Goal: Information Seeking & Learning: Check status

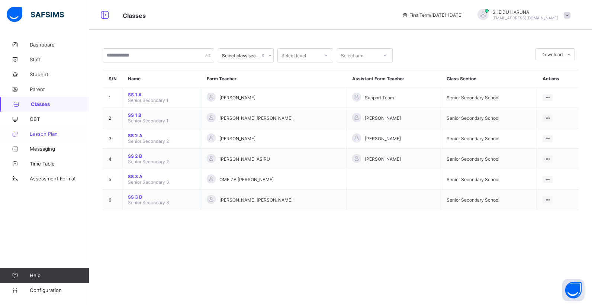
click at [41, 132] on span "Lesson Plan" at bounding box center [59, 134] width 59 height 6
click at [52, 291] on span "Configuration" at bounding box center [59, 290] width 59 height 6
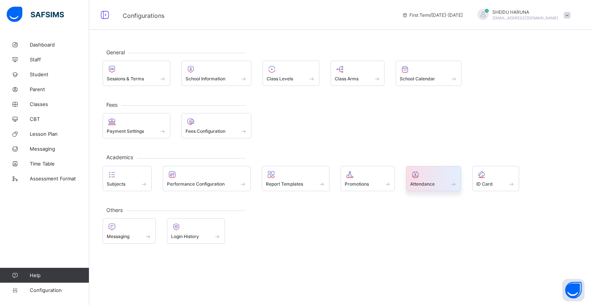
click at [433, 184] on span "Attendance" at bounding box center [422, 184] width 25 height 6
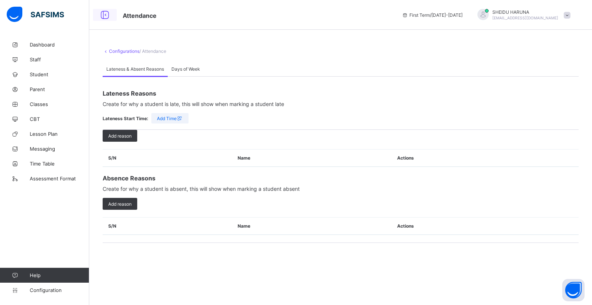
click at [105, 10] on icon at bounding box center [105, 15] width 13 height 11
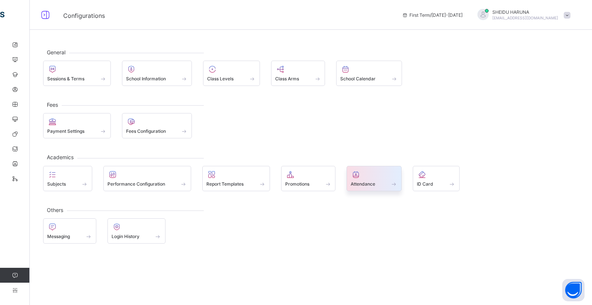
click at [362, 179] on span at bounding box center [374, 180] width 47 height 2
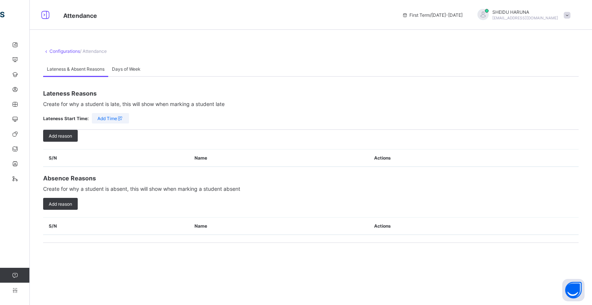
click at [105, 118] on span "Add Time" at bounding box center [110, 119] width 26 height 6
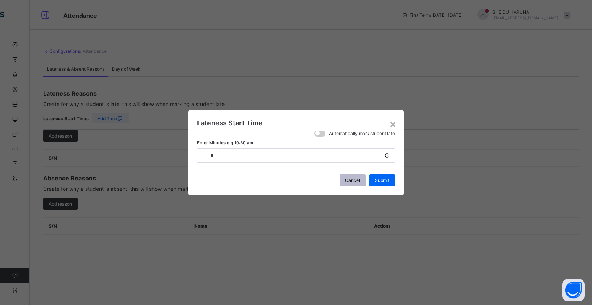
click at [356, 179] on span "Cancel" at bounding box center [352, 180] width 15 height 6
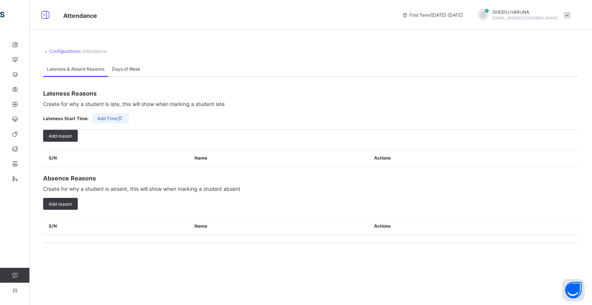
click at [128, 73] on div "Days of Week" at bounding box center [126, 68] width 36 height 15
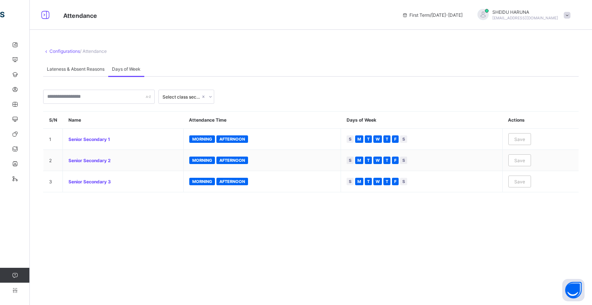
click at [234, 84] on div "Select class section S/N Name Attendance Time Days of Week Actions 1 Senior Sec…" at bounding box center [310, 135] width 535 height 116
click at [93, 50] on span "/ Attendance" at bounding box center [93, 51] width 27 height 6
click at [100, 53] on span "/ Attendance" at bounding box center [93, 51] width 27 height 6
click at [103, 54] on span "/ Attendance" at bounding box center [93, 51] width 27 height 6
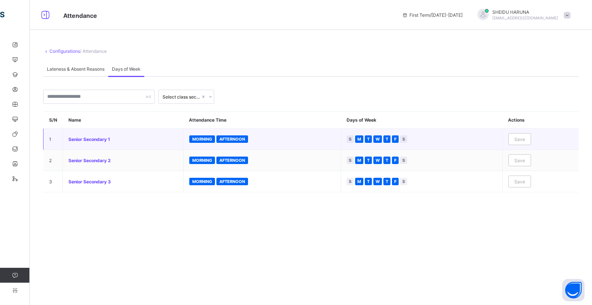
click at [101, 142] on td "Senior Secondary 1" at bounding box center [123, 139] width 121 height 21
click at [95, 142] on td "Senior Secondary 1" at bounding box center [123, 139] width 121 height 21
click at [80, 139] on span "Senior Secondary 1" at bounding box center [122, 139] width 109 height 6
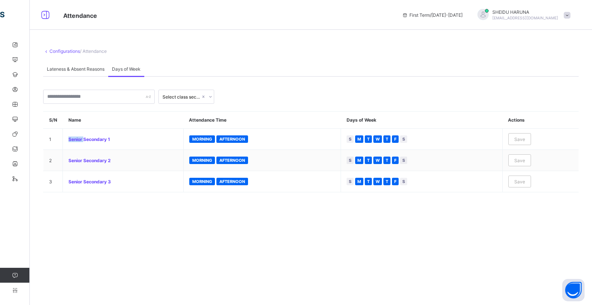
click at [210, 98] on icon at bounding box center [210, 96] width 4 height 7
click at [191, 113] on div "Senior Secondary School" at bounding box center [186, 115] width 55 height 17
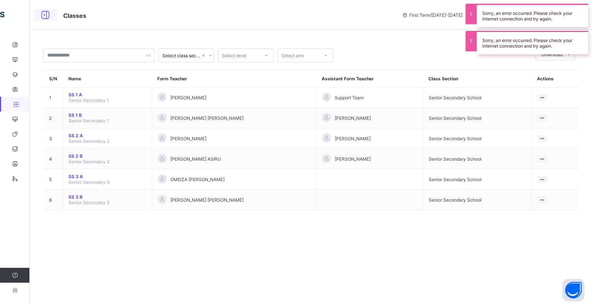
click at [45, 16] on icon at bounding box center [45, 15] width 13 height 11
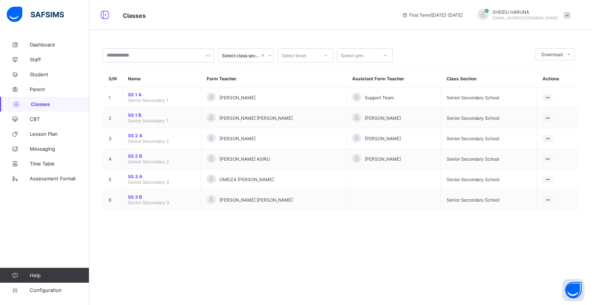
click at [39, 105] on span "Classes" at bounding box center [60, 104] width 58 height 6
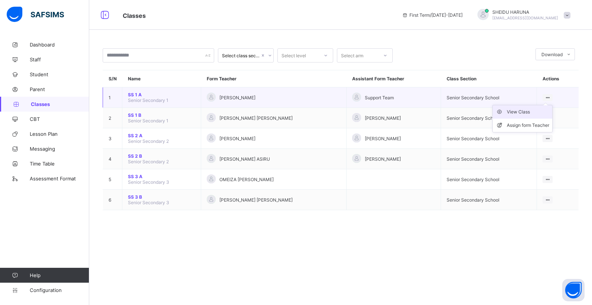
click at [524, 112] on div "View Class" at bounding box center [528, 111] width 42 height 7
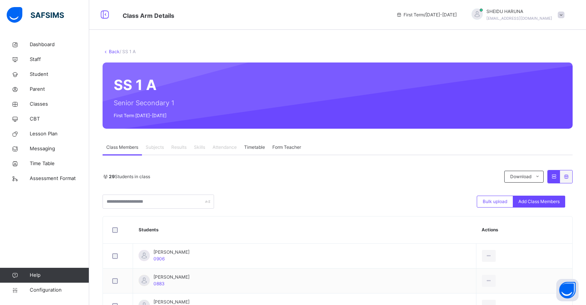
click at [221, 148] on span "Attendance" at bounding box center [225, 147] width 24 height 7
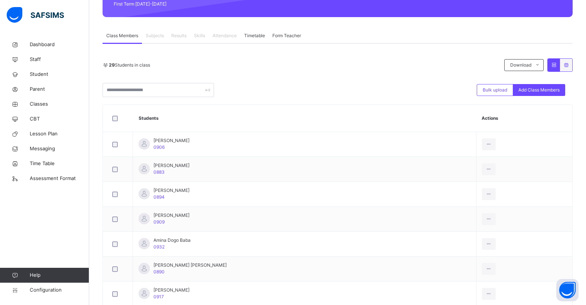
click at [318, 75] on div "29 Students in class Download Pdf Report Excel Report Bulk upload Add Class Mem…" at bounding box center [338, 77] width 470 height 39
click at [151, 38] on span "Subjects" at bounding box center [155, 35] width 18 height 7
click at [251, 37] on span "Timetable" at bounding box center [254, 35] width 21 height 7
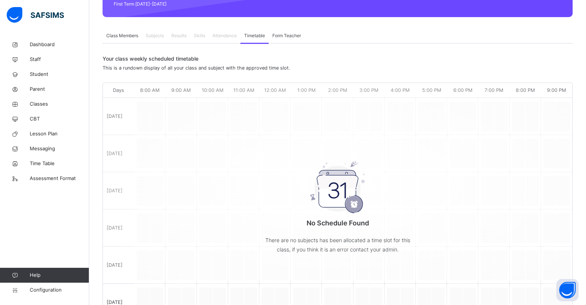
click at [281, 38] on span "Form Teacher" at bounding box center [287, 35] width 29 height 7
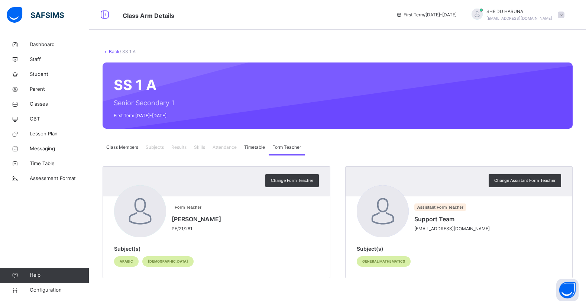
scroll to position [0, 0]
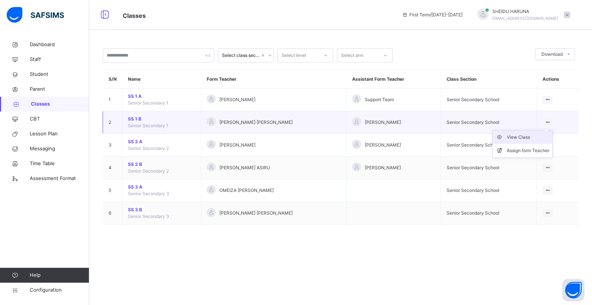
click at [520, 138] on div "View Class" at bounding box center [528, 137] width 42 height 7
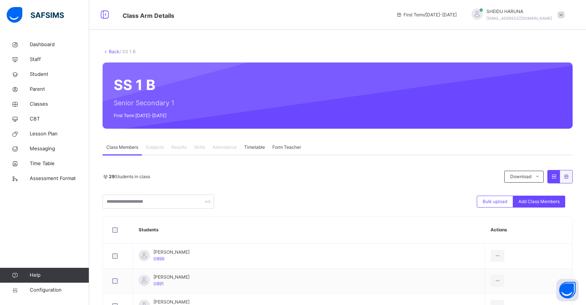
click at [230, 148] on span "Attendance" at bounding box center [225, 147] width 24 height 7
drag, startPoint x: 230, startPoint y: 148, endPoint x: 201, endPoint y: 145, distance: 29.6
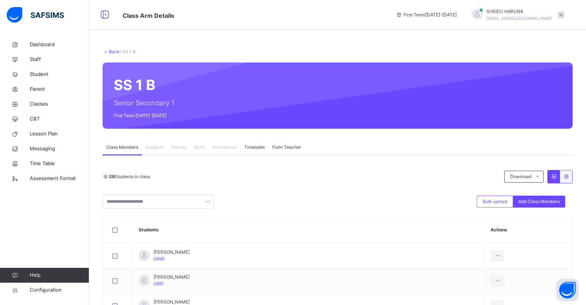
click at [201, 145] on span "Skills" at bounding box center [199, 147] width 11 height 7
click at [144, 149] on div "Subjects" at bounding box center [155, 147] width 26 height 15
click at [291, 147] on span "Form Teacher" at bounding box center [287, 147] width 29 height 7
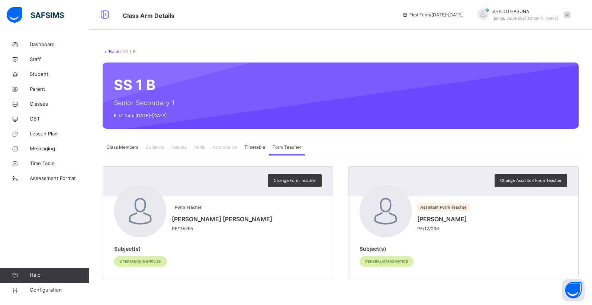
click at [267, 146] on div "Timetable" at bounding box center [255, 147] width 28 height 15
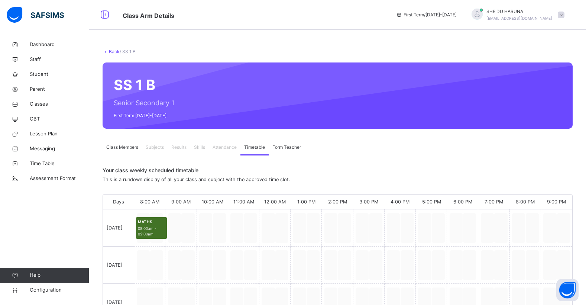
click at [213, 147] on span "Attendance" at bounding box center [225, 147] width 24 height 7
click at [113, 147] on span "Class Members" at bounding box center [122, 147] width 32 height 7
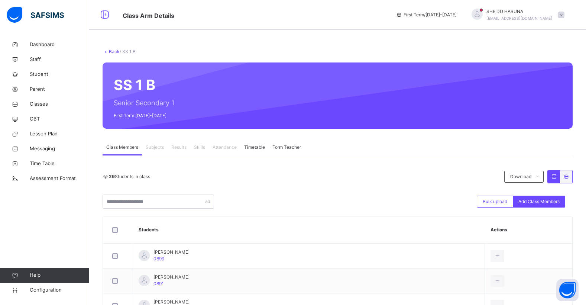
click at [185, 147] on span "Results" at bounding box center [178, 147] width 15 height 7
click at [38, 290] on span "Configuration" at bounding box center [59, 289] width 59 height 7
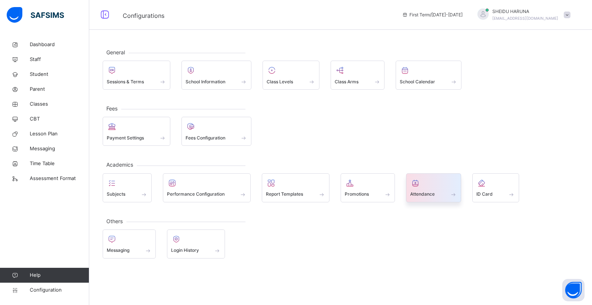
click at [424, 199] on div "Attendance" at bounding box center [433, 187] width 55 height 29
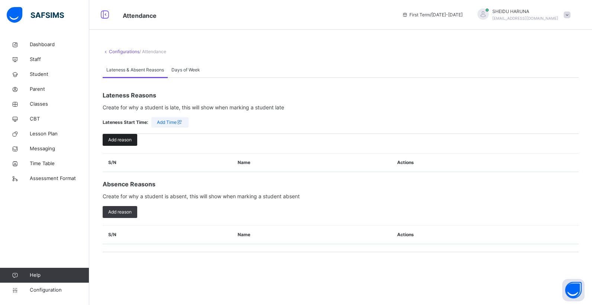
click at [123, 143] on span "Add reason" at bounding box center [119, 139] width 23 height 7
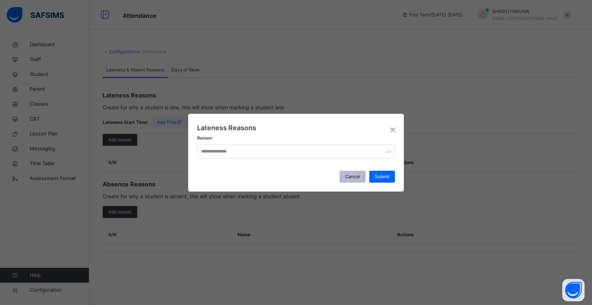
click at [356, 177] on span "Cancel" at bounding box center [352, 176] width 15 height 7
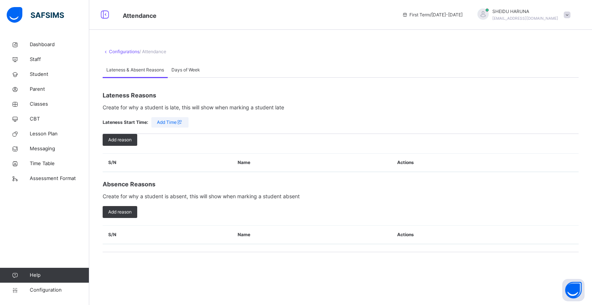
click at [181, 74] on div "Days of Week" at bounding box center [186, 69] width 36 height 15
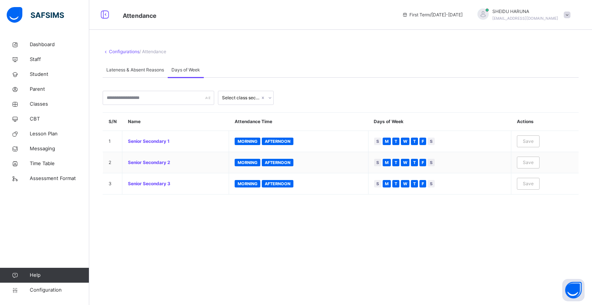
click at [151, 70] on span "Lateness & Absent Reasons" at bounding box center [135, 70] width 58 height 7
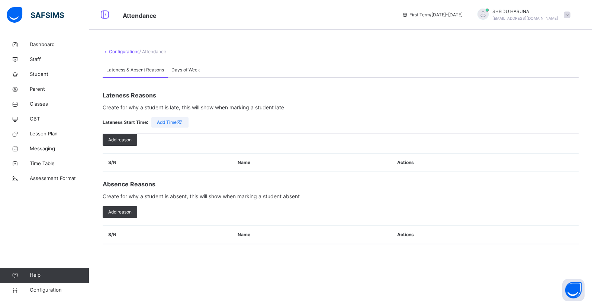
click at [153, 54] on span "/ Attendance" at bounding box center [152, 52] width 27 height 6
click at [54, 181] on span "Assessment Format" at bounding box center [59, 178] width 59 height 7
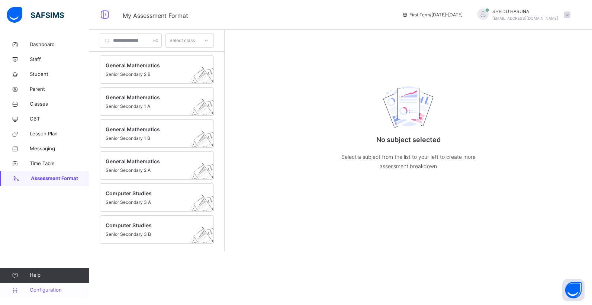
click at [52, 292] on span "Configuration" at bounding box center [59, 289] width 59 height 7
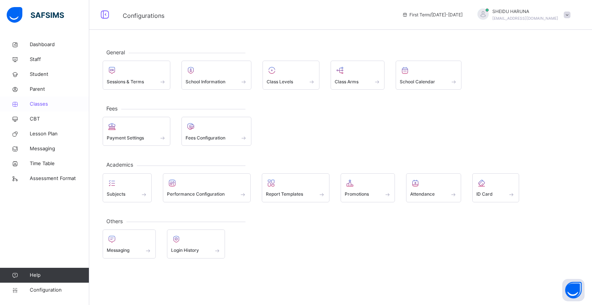
click at [32, 104] on span "Classes" at bounding box center [59, 103] width 59 height 7
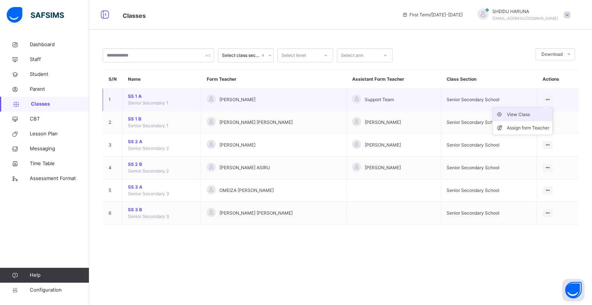
click at [515, 114] on div "View Class" at bounding box center [528, 114] width 42 height 7
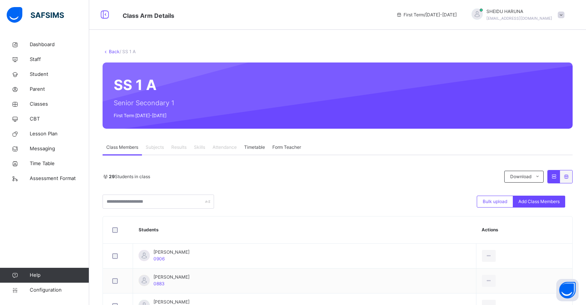
click at [157, 149] on span "Subjects" at bounding box center [155, 147] width 18 height 7
click at [226, 147] on span "Attendance" at bounding box center [225, 147] width 24 height 7
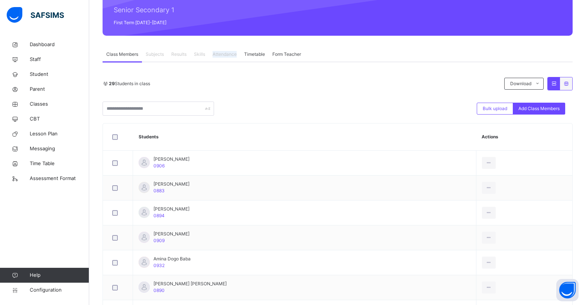
scroll to position [112, 0]
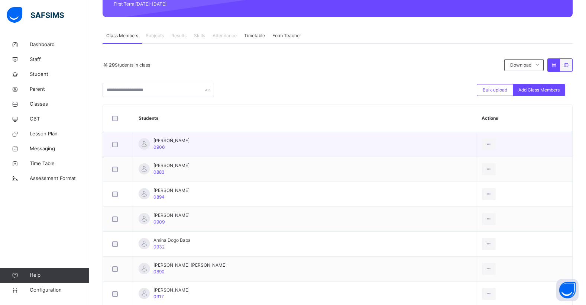
click at [119, 144] on div at bounding box center [118, 145] width 15 height 6
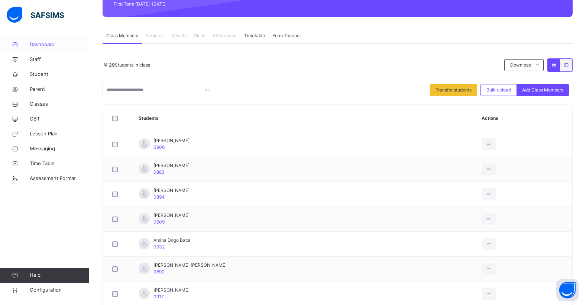
click at [44, 47] on span "Dashboard" at bounding box center [59, 44] width 59 height 7
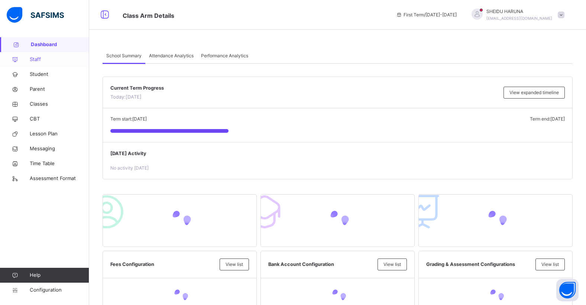
click at [33, 58] on span "Staff" at bounding box center [59, 59] width 59 height 7
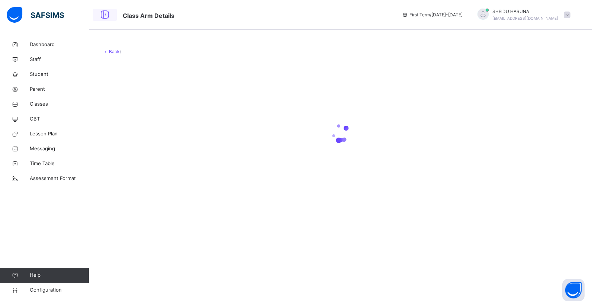
click at [105, 17] on icon at bounding box center [105, 14] width 13 height 13
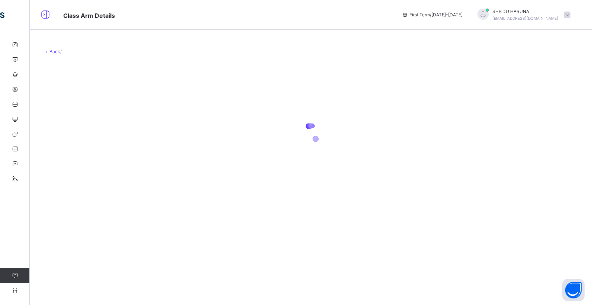
click at [47, 53] on icon at bounding box center [46, 52] width 6 height 6
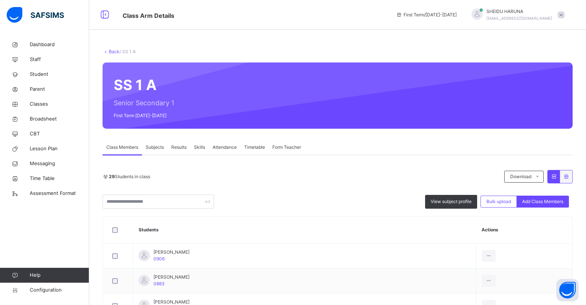
scroll to position [0, 6]
click at [175, 150] on span "Results" at bounding box center [178, 147] width 15 height 7
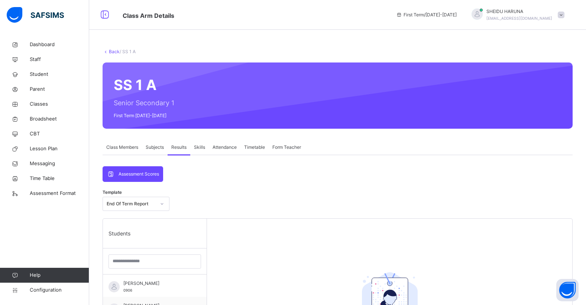
click at [214, 149] on span "Attendance" at bounding box center [225, 147] width 24 height 7
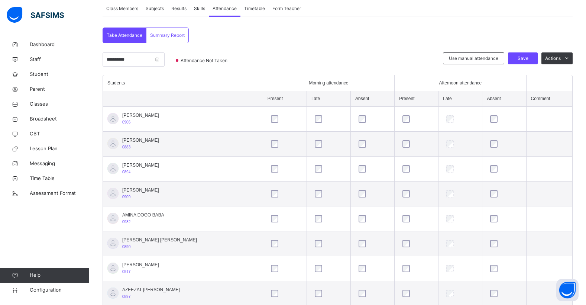
scroll to position [126, 6]
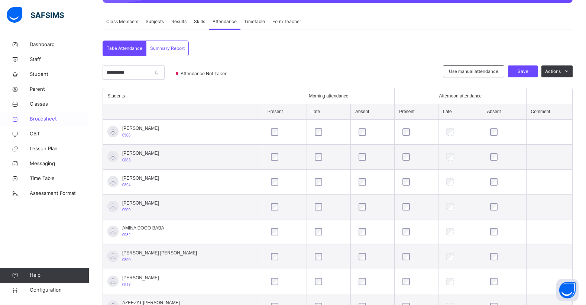
click at [38, 119] on span "Broadsheet" at bounding box center [59, 118] width 59 height 7
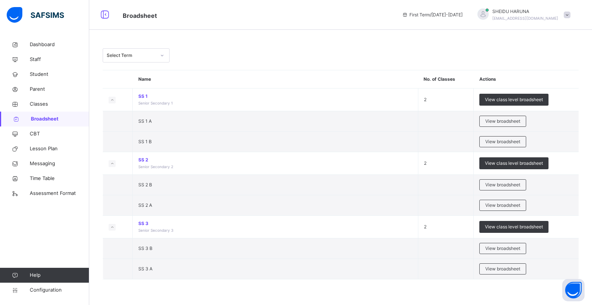
click at [60, 119] on span "Broadsheet" at bounding box center [60, 118] width 58 height 7
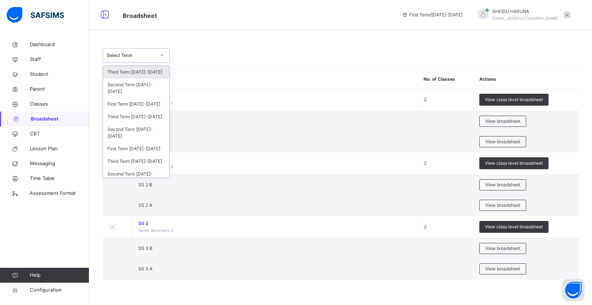
click at [163, 56] on icon at bounding box center [162, 55] width 4 height 7
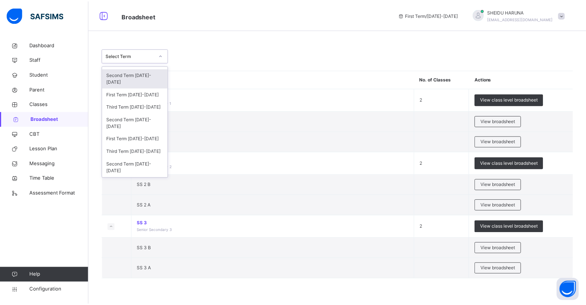
scroll to position [109, 0]
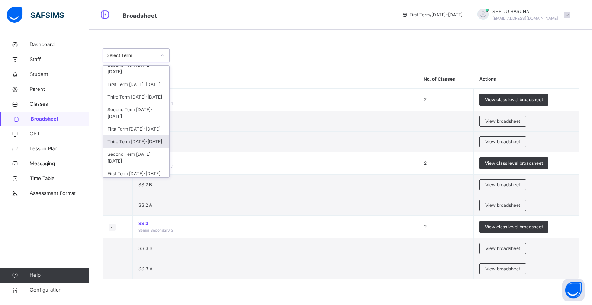
click at [140, 145] on div "Third Term [DATE]-[DATE]" at bounding box center [136, 141] width 66 height 13
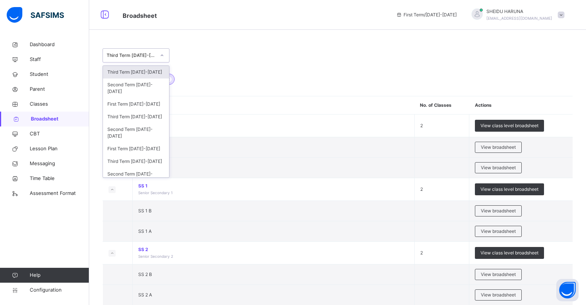
click at [164, 57] on icon at bounding box center [162, 55] width 4 height 7
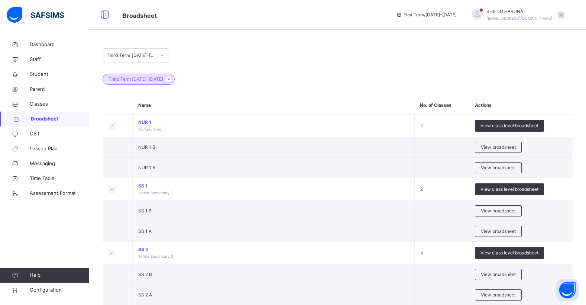
click at [187, 59] on div "Third Term [DATE]-[DATE]" at bounding box center [338, 55] width 470 height 14
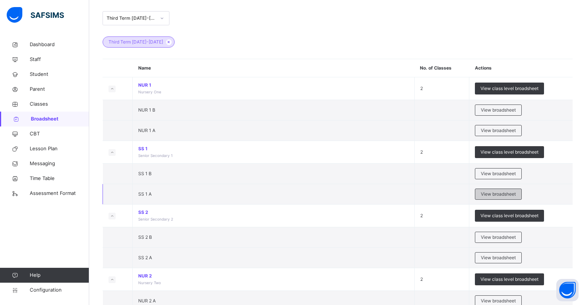
click at [499, 196] on span "View broadsheet" at bounding box center [498, 194] width 35 height 7
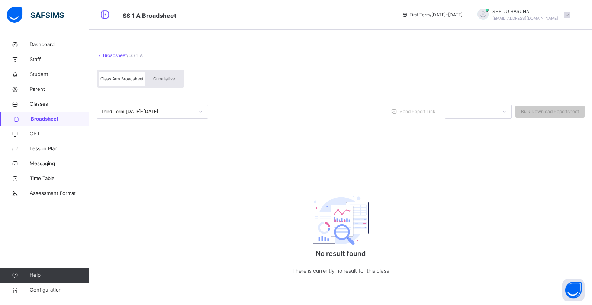
click at [155, 80] on span "Cumulative" at bounding box center [164, 78] width 22 height 5
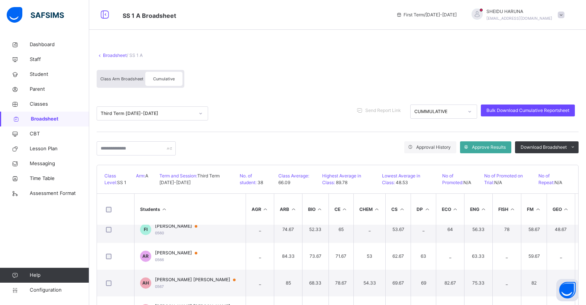
scroll to position [260, 0]
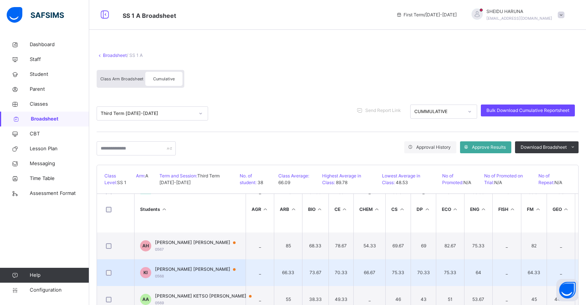
click at [168, 270] on span "[PERSON_NAME] [PERSON_NAME]" at bounding box center [199, 269] width 88 height 7
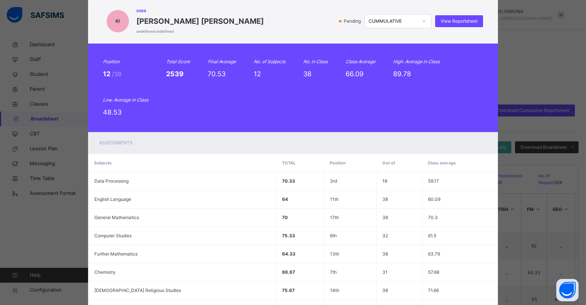
scroll to position [0, 0]
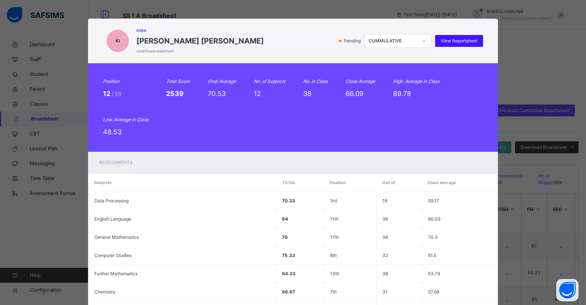
click at [463, 40] on span "View Reportsheet" at bounding box center [459, 41] width 37 height 7
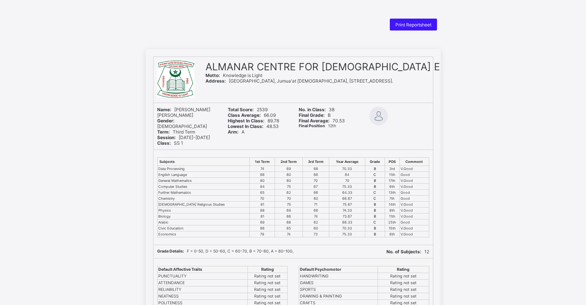
click at [424, 23] on span "Print Reportsheet" at bounding box center [414, 25] width 36 height 6
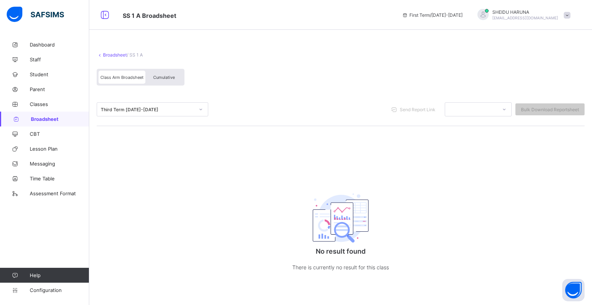
click at [46, 118] on span "Broadsheet" at bounding box center [60, 119] width 58 height 6
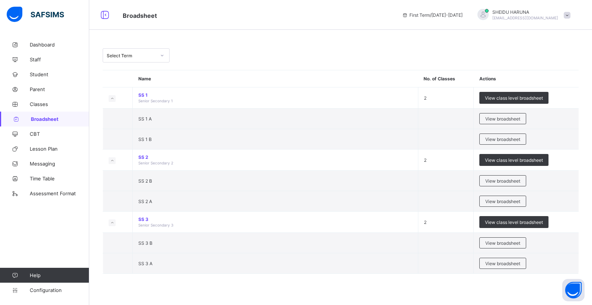
click at [158, 57] on div at bounding box center [162, 55] width 13 height 12
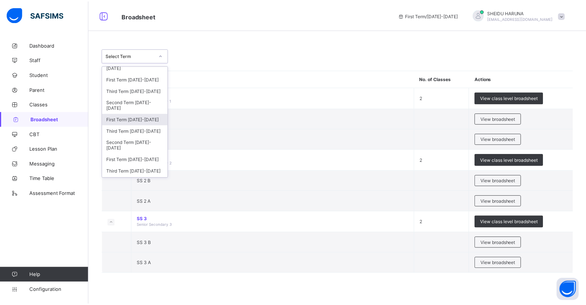
scroll to position [37, 0]
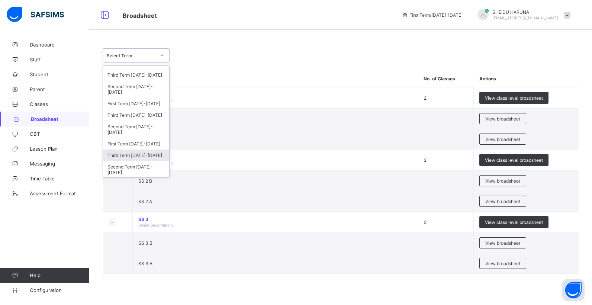
click at [153, 155] on div "Third Term 2022-2023" at bounding box center [136, 155] width 66 height 12
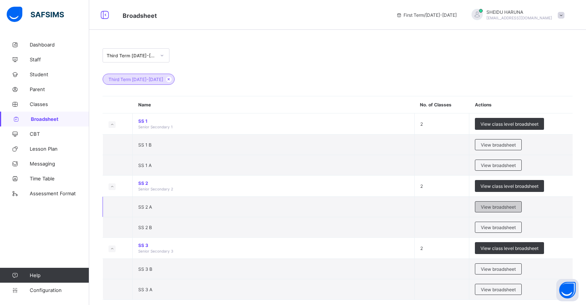
click at [498, 204] on span "View broadsheet" at bounding box center [498, 207] width 35 height 6
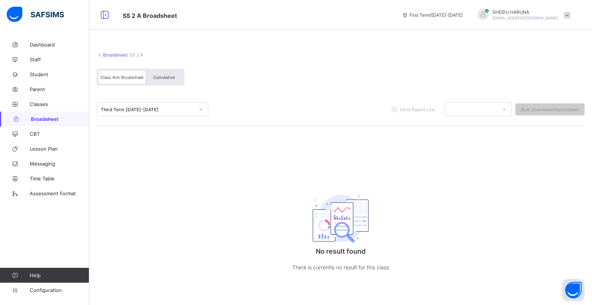
click at [158, 81] on div "Cumulative" at bounding box center [163, 77] width 37 height 13
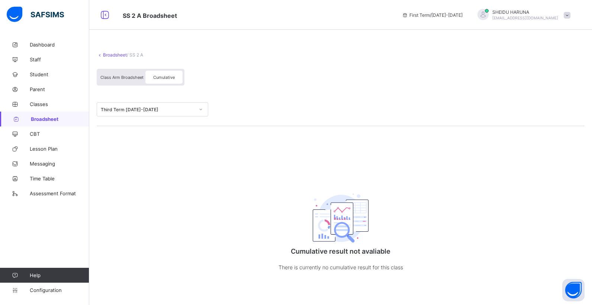
click at [158, 79] on span "Cumulative" at bounding box center [164, 77] width 22 height 5
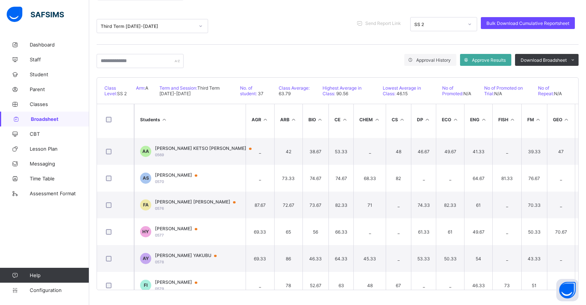
scroll to position [281, 0]
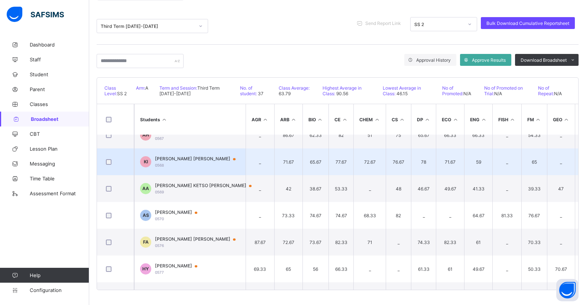
click at [180, 157] on span "KHADIJAH BABA IBRAHIM" at bounding box center [199, 159] width 88 height 6
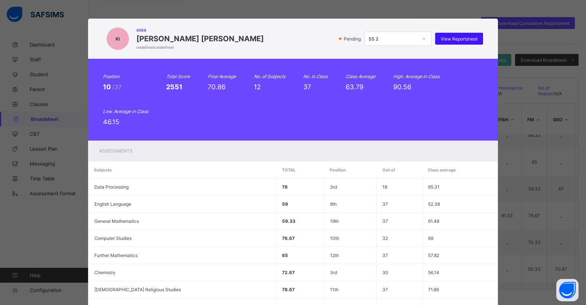
click at [455, 41] on span "View Reportsheet" at bounding box center [459, 39] width 37 height 6
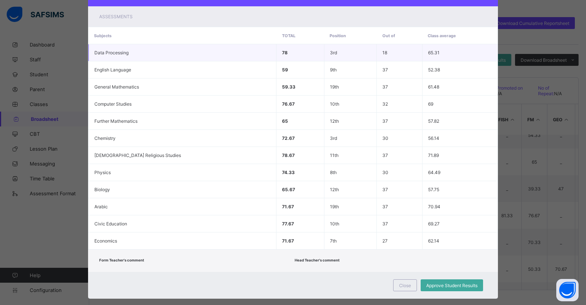
scroll to position [147, 0]
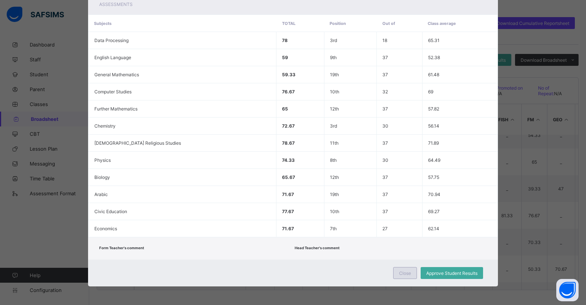
click at [400, 273] on span "Close" at bounding box center [405, 273] width 12 height 6
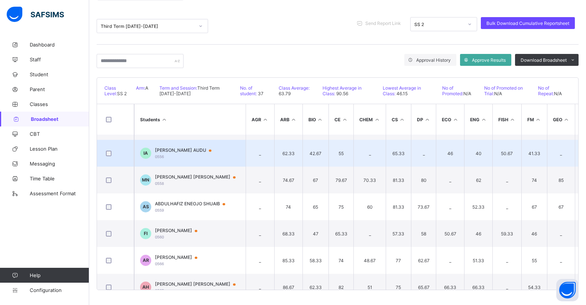
scroll to position [95, 0]
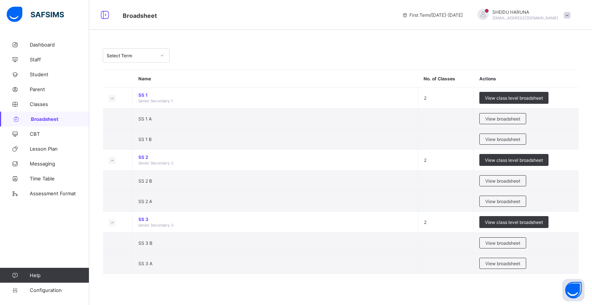
click at [164, 56] on icon at bounding box center [162, 55] width 4 height 7
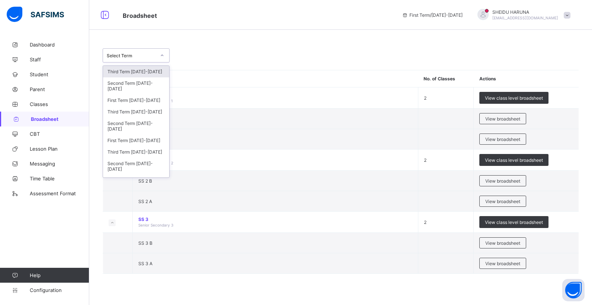
click at [161, 55] on icon at bounding box center [162, 55] width 4 height 7
click at [147, 155] on div "Third Term [DATE]-[DATE]" at bounding box center [136, 152] width 66 height 12
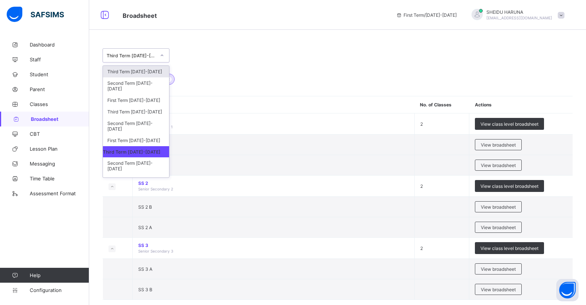
click at [161, 56] on icon at bounding box center [162, 55] width 4 height 7
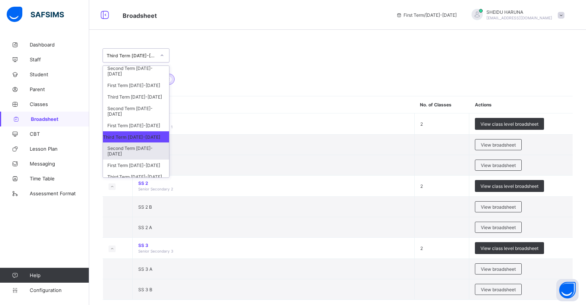
scroll to position [30, 0]
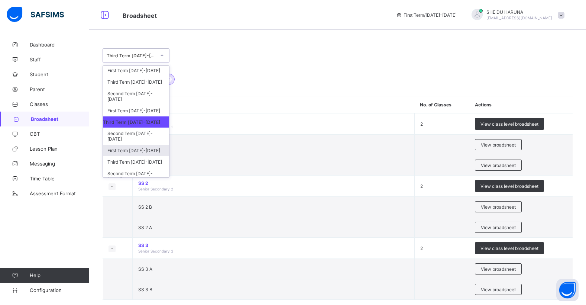
click at [154, 150] on div "First Term [DATE]-[DATE]" at bounding box center [136, 151] width 66 height 12
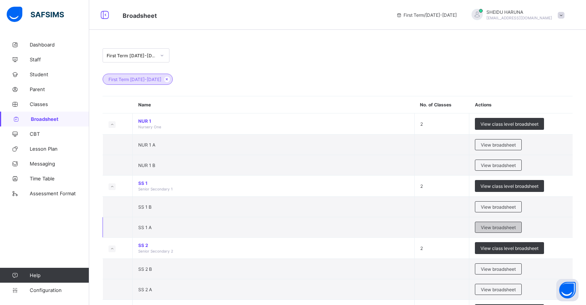
click at [490, 228] on span "View broadsheet" at bounding box center [498, 228] width 35 height 6
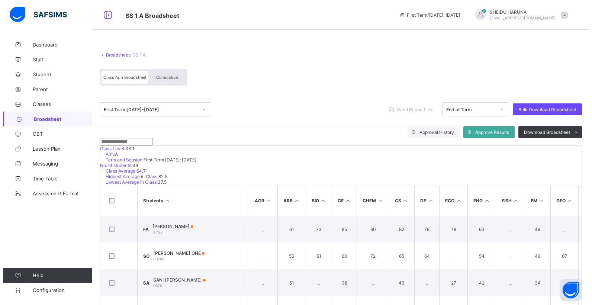
scroll to position [37, 0]
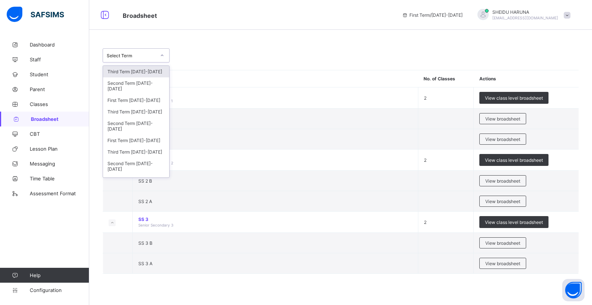
click at [162, 57] on icon at bounding box center [162, 55] width 4 height 7
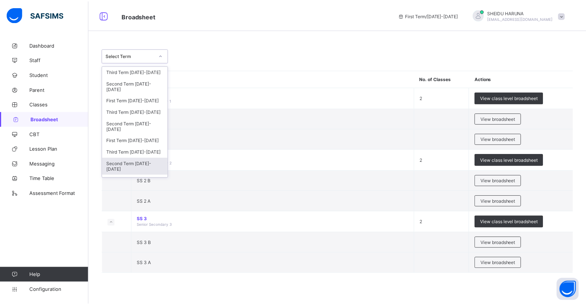
scroll to position [15, 0]
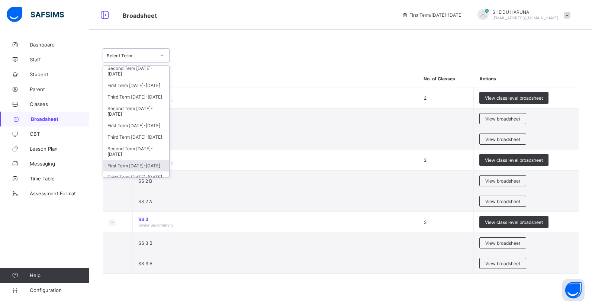
click at [145, 165] on div "First Term [DATE]-[DATE]" at bounding box center [136, 166] width 66 height 12
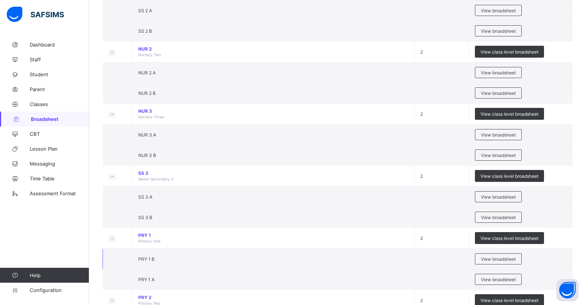
scroll to position [260, 0]
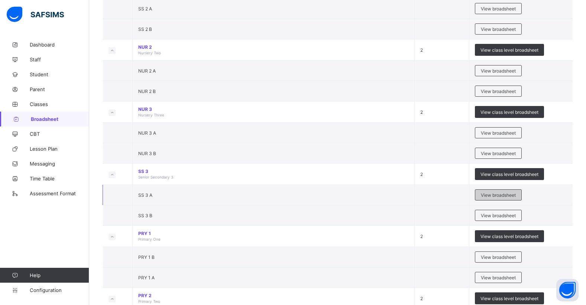
click at [486, 196] on span "View broadsheet" at bounding box center [498, 195] width 35 height 6
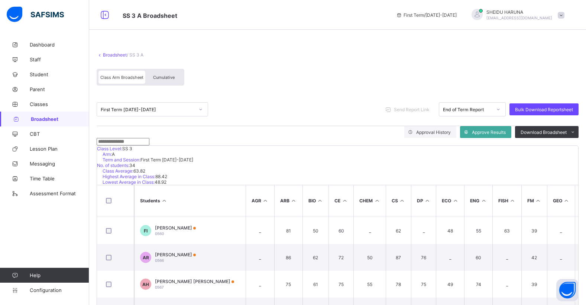
scroll to position [223, 0]
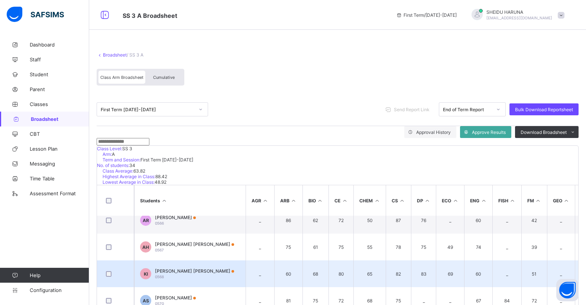
click at [176, 274] on span "[PERSON_NAME] [PERSON_NAME]" at bounding box center [194, 271] width 79 height 6
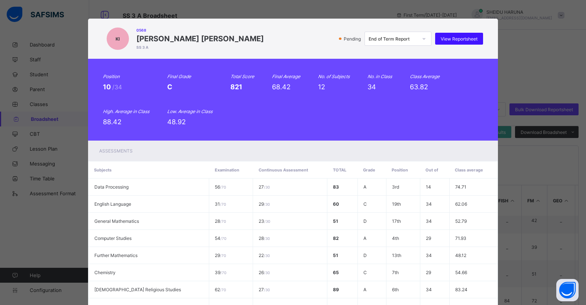
click at [456, 39] on span "View Reportsheet" at bounding box center [459, 39] width 37 height 6
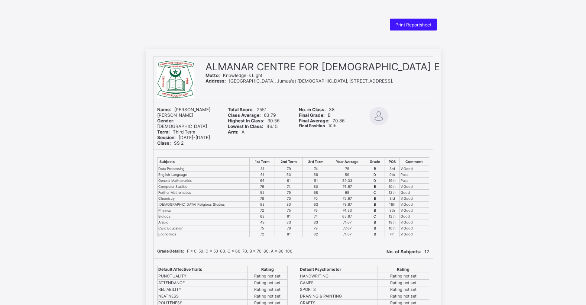
click at [422, 23] on span "Print Reportsheet" at bounding box center [414, 25] width 36 height 6
click at [411, 27] on span "Print Reportsheet" at bounding box center [414, 25] width 36 height 6
drag, startPoint x: 41, startPoint y: 263, endPoint x: 34, endPoint y: 266, distance: 7.7
click at [34, 266] on div "ALMANAR CENTRE FOR [DEMOGRAPHIC_DATA] EDUCATION Motto: Knowledge is Light Addre…" at bounding box center [293, 255] width 586 height 413
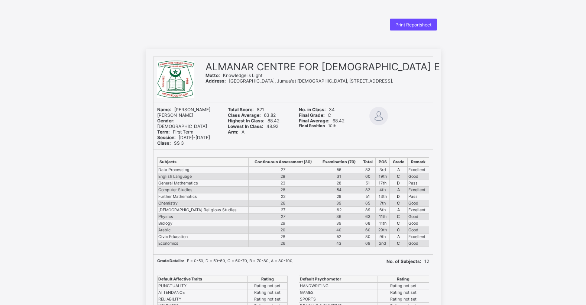
click at [403, 23] on span "Print Reportsheet" at bounding box center [414, 25] width 36 height 6
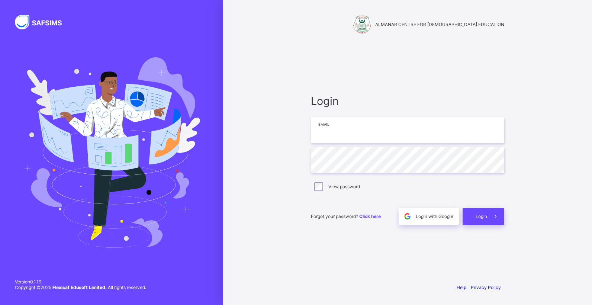
type input "**********"
click at [324, 185] on div "View password" at bounding box center [408, 186] width 190 height 9
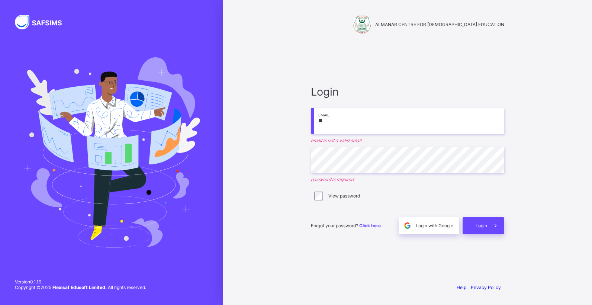
type input "*"
click at [364, 123] on input "*" at bounding box center [407, 121] width 193 height 26
click at [343, 123] on input "*" at bounding box center [407, 121] width 193 height 26
type input "**********"
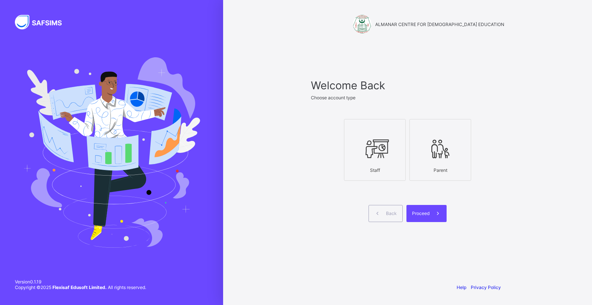
click at [373, 159] on icon at bounding box center [375, 149] width 26 height 22
click at [423, 214] on span "Proceed" at bounding box center [420, 213] width 17 height 6
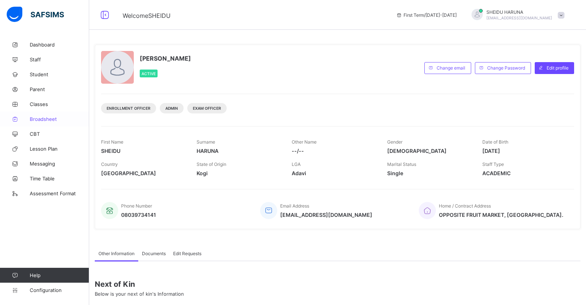
click at [31, 118] on span "Broadsheet" at bounding box center [59, 119] width 59 height 6
click at [39, 118] on span "Broadsheet" at bounding box center [59, 119] width 59 height 6
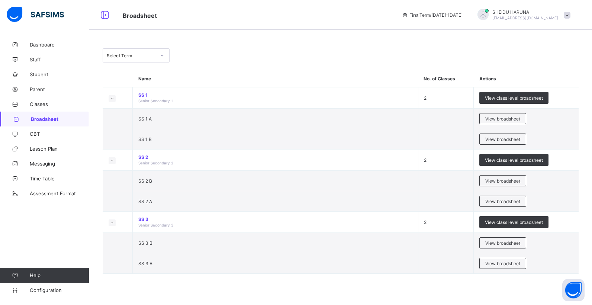
click at [159, 54] on div at bounding box center [162, 55] width 13 height 12
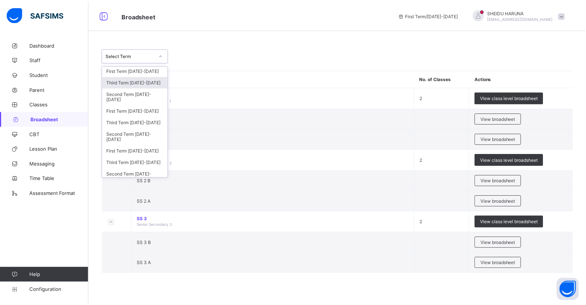
scroll to position [35, 0]
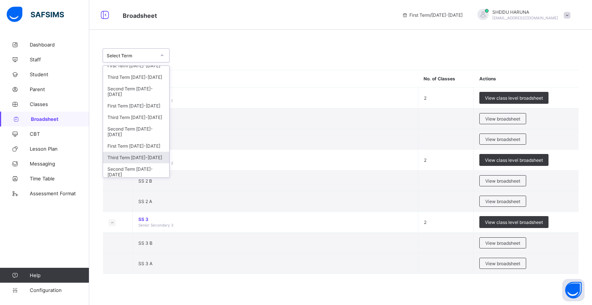
click at [157, 158] on div "Third Term 2022-2023" at bounding box center [136, 158] width 66 height 12
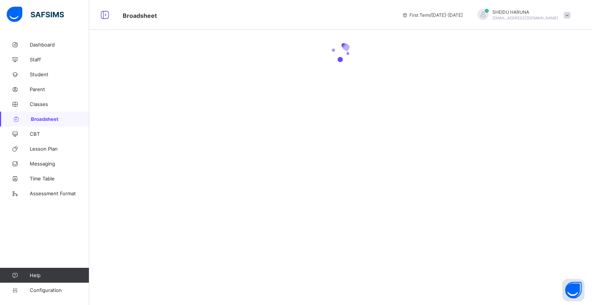
click at [157, 158] on div at bounding box center [340, 152] width 503 height 305
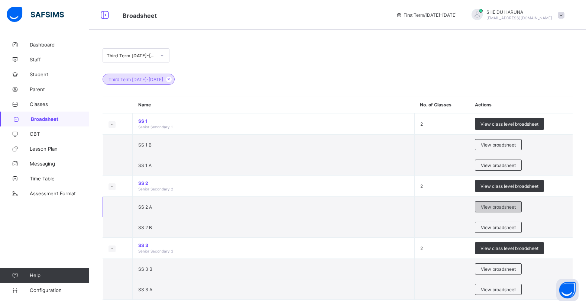
click at [490, 209] on span "View broadsheet" at bounding box center [498, 207] width 35 height 6
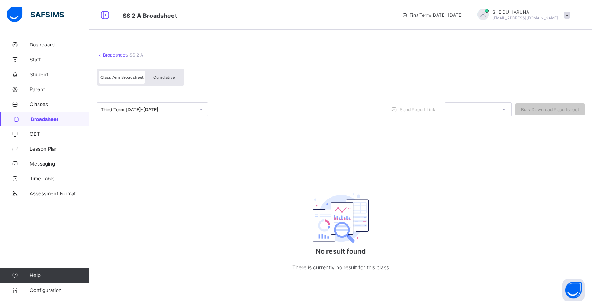
click at [164, 78] on span "Cumulative" at bounding box center [164, 77] width 22 height 5
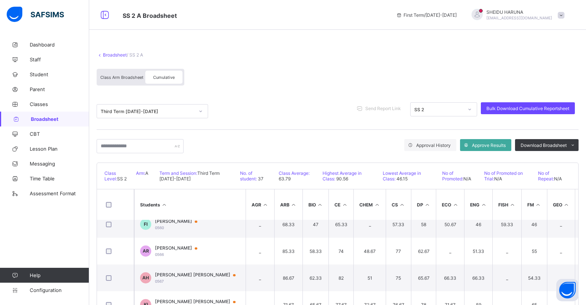
scroll to position [260, 0]
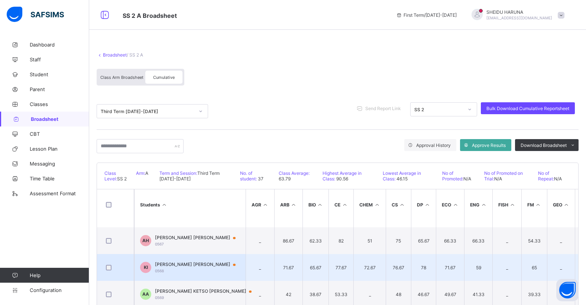
click at [190, 265] on span "[PERSON_NAME] [PERSON_NAME]" at bounding box center [199, 264] width 88 height 6
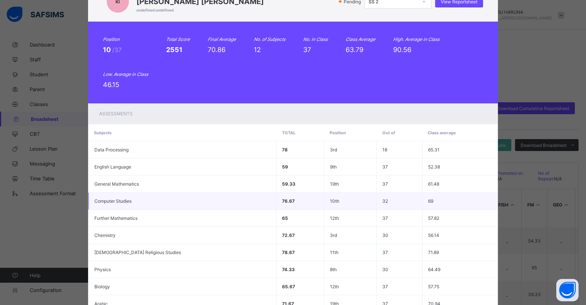
scroll to position [0, 0]
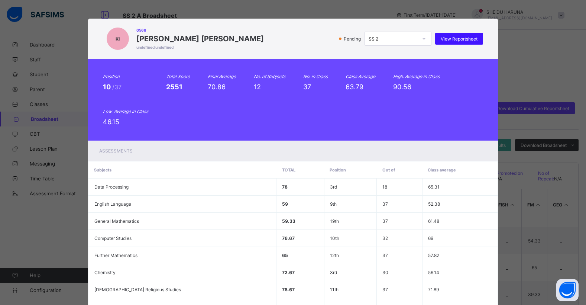
click at [468, 39] on span "View Reportsheet" at bounding box center [459, 39] width 37 height 6
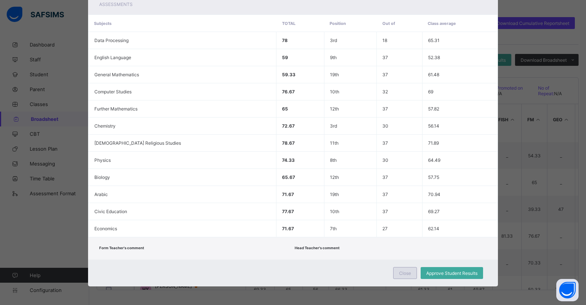
click at [403, 275] on span "Close" at bounding box center [405, 273] width 12 height 6
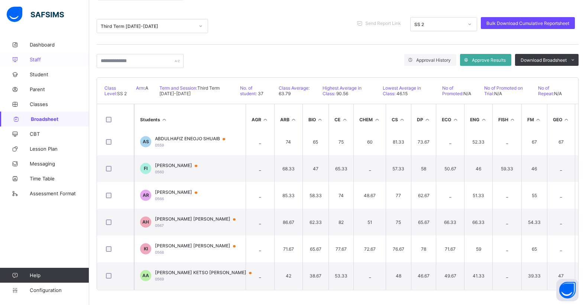
scroll to position [186, 0]
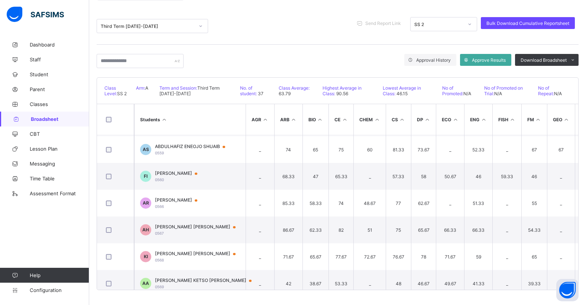
click at [35, 122] on link "Broadsheet" at bounding box center [44, 119] width 89 height 15
click at [36, 121] on span "Broadsheet" at bounding box center [60, 119] width 58 height 6
click at [45, 120] on span "Broadsheet" at bounding box center [60, 119] width 58 height 6
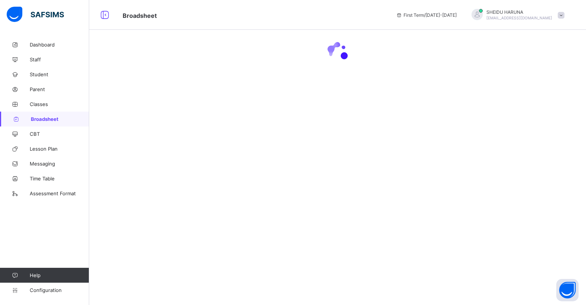
click at [45, 120] on span "Broadsheet" at bounding box center [60, 119] width 58 height 6
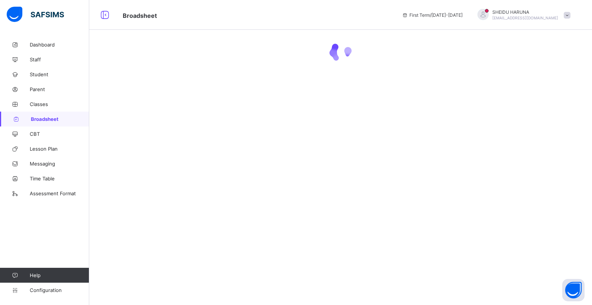
click at [45, 120] on span "Broadsheet" at bounding box center [60, 119] width 58 height 6
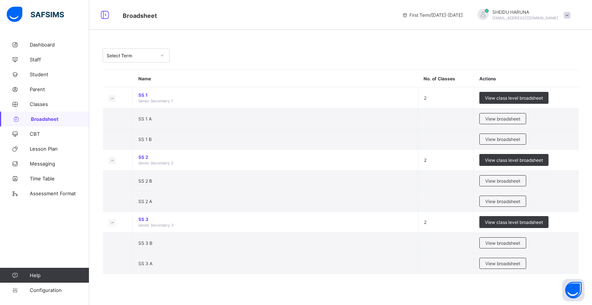
click at [161, 55] on icon at bounding box center [162, 55] width 4 height 7
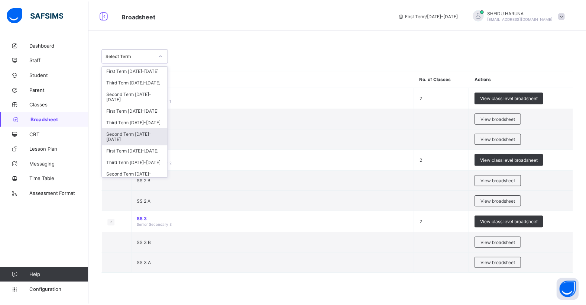
scroll to position [49, 0]
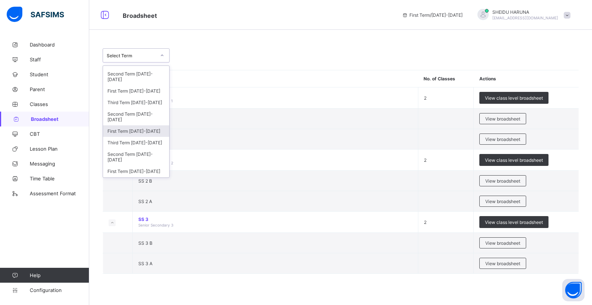
click at [144, 134] on div "First Term 2023-2024" at bounding box center [136, 131] width 66 height 12
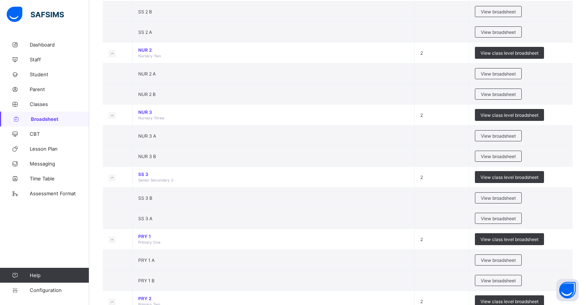
scroll to position [260, 0]
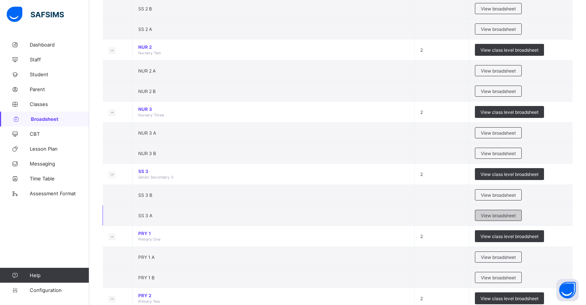
click at [492, 218] on span "View broadsheet" at bounding box center [498, 216] width 35 height 6
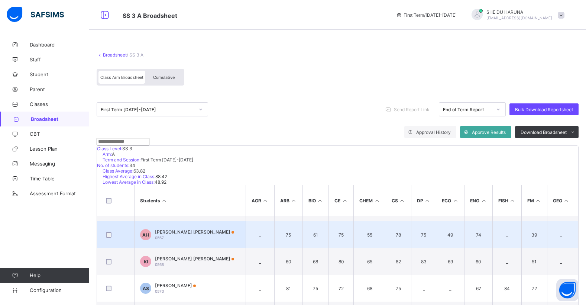
scroll to position [260, 0]
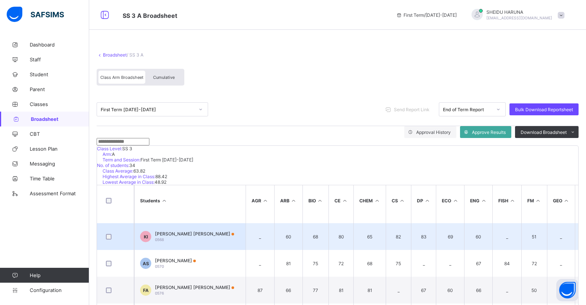
click at [182, 242] on div "KHADIJAH BABA IBRAHIM 0568" at bounding box center [194, 236] width 79 height 11
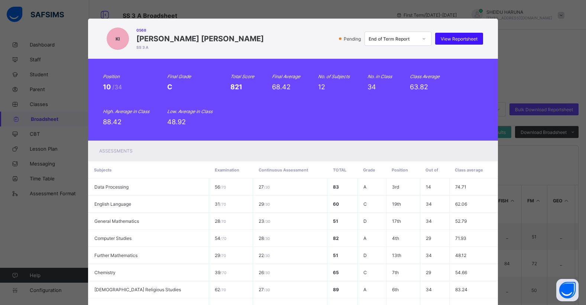
click at [453, 38] on span "View Reportsheet" at bounding box center [459, 39] width 37 height 6
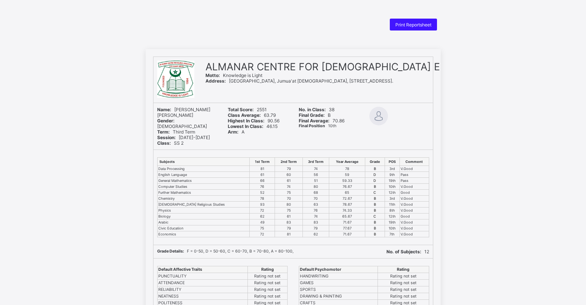
click at [401, 25] on span "Print Reportsheet" at bounding box center [414, 25] width 36 height 6
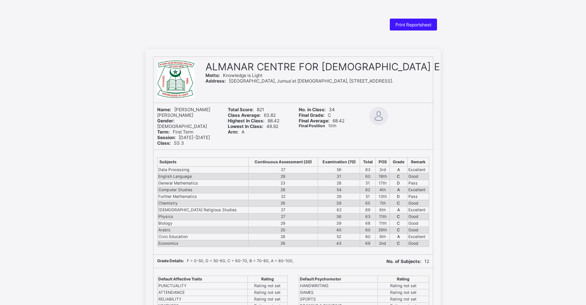
click at [414, 25] on span "Print Reportsheet" at bounding box center [414, 25] width 36 height 6
click at [420, 26] on span "Print Reportsheet" at bounding box center [414, 25] width 36 height 6
